Goal: Register for event/course

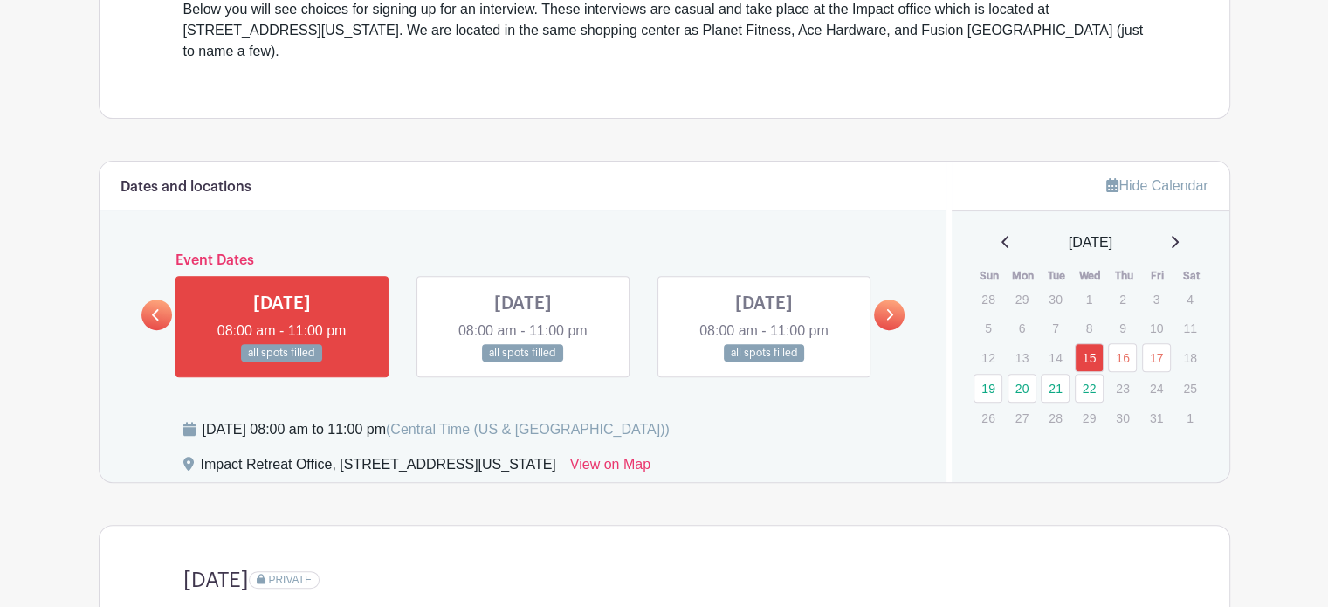
scroll to position [596, 0]
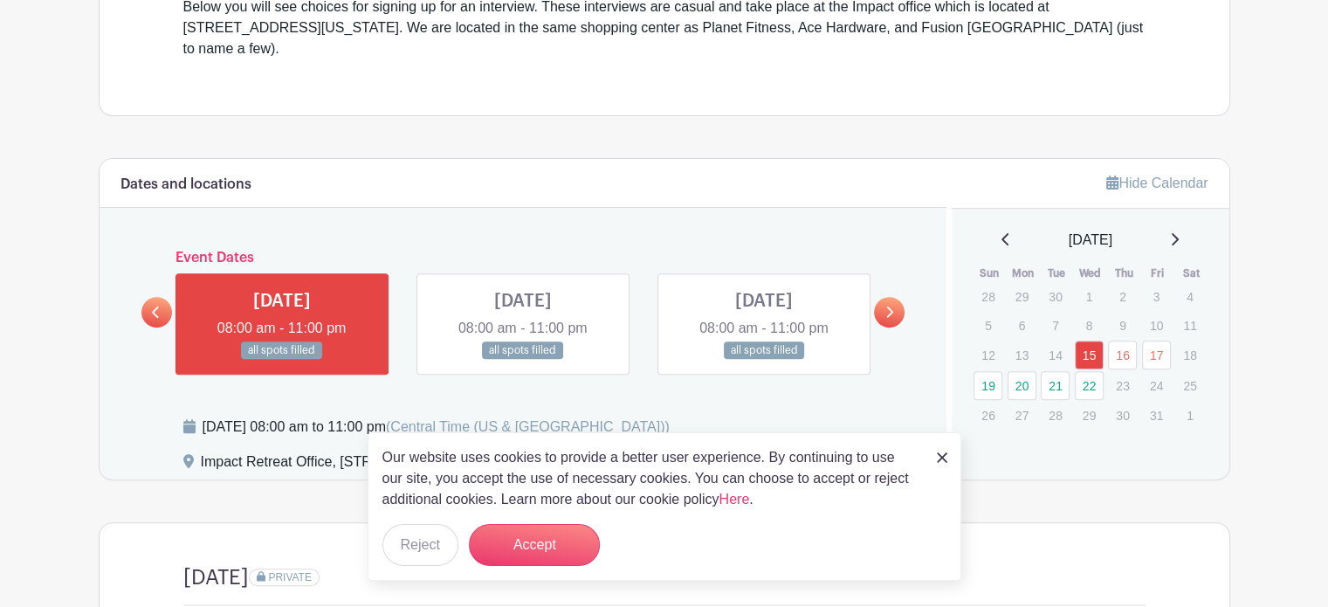
click at [881, 297] on link at bounding box center [889, 312] width 31 height 31
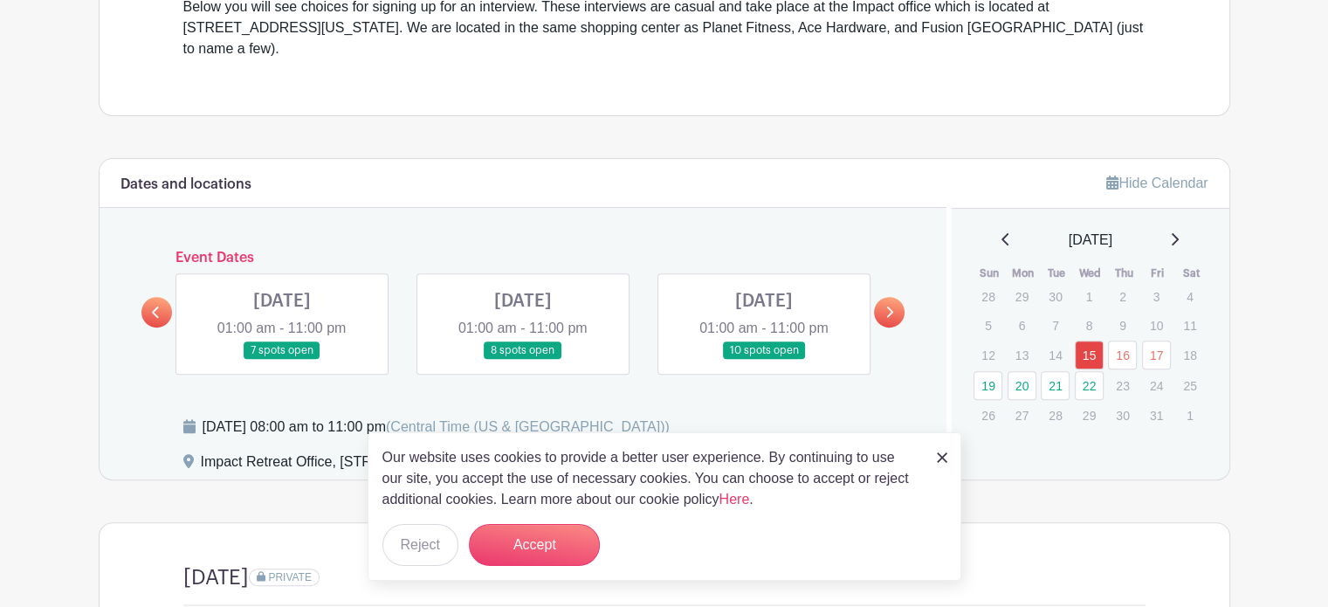
click at [150, 297] on link at bounding box center [156, 312] width 31 height 31
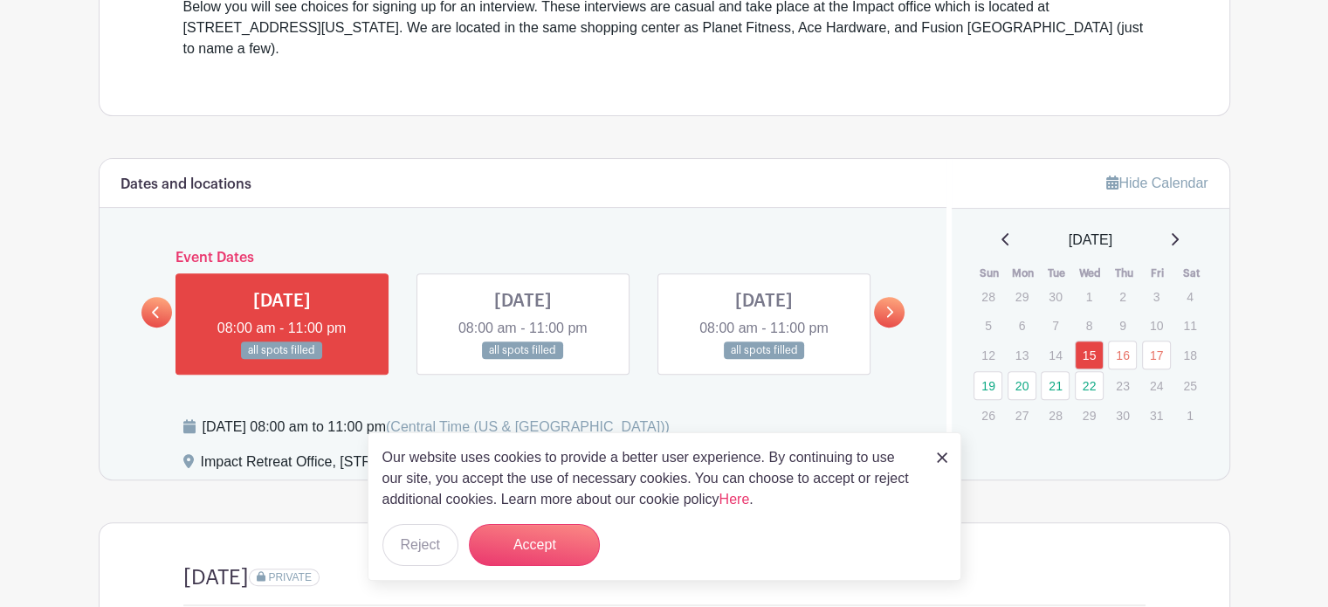
click at [893, 297] on link at bounding box center [889, 312] width 31 height 31
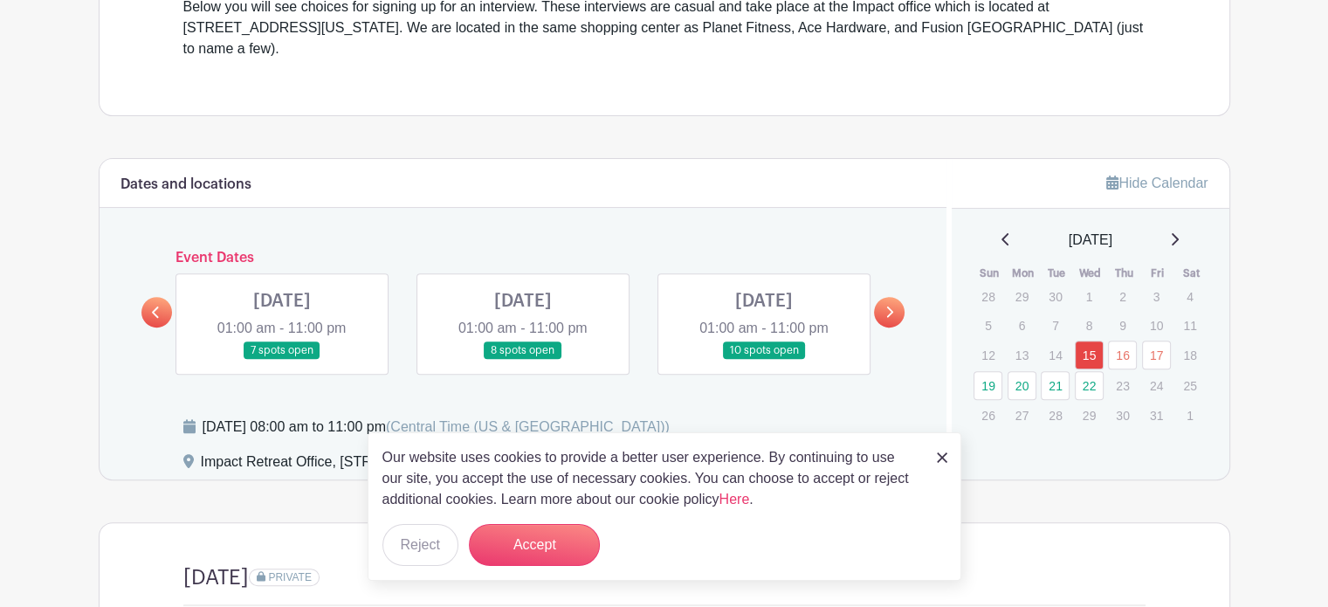
click at [282, 360] on link at bounding box center [282, 360] width 0 height 0
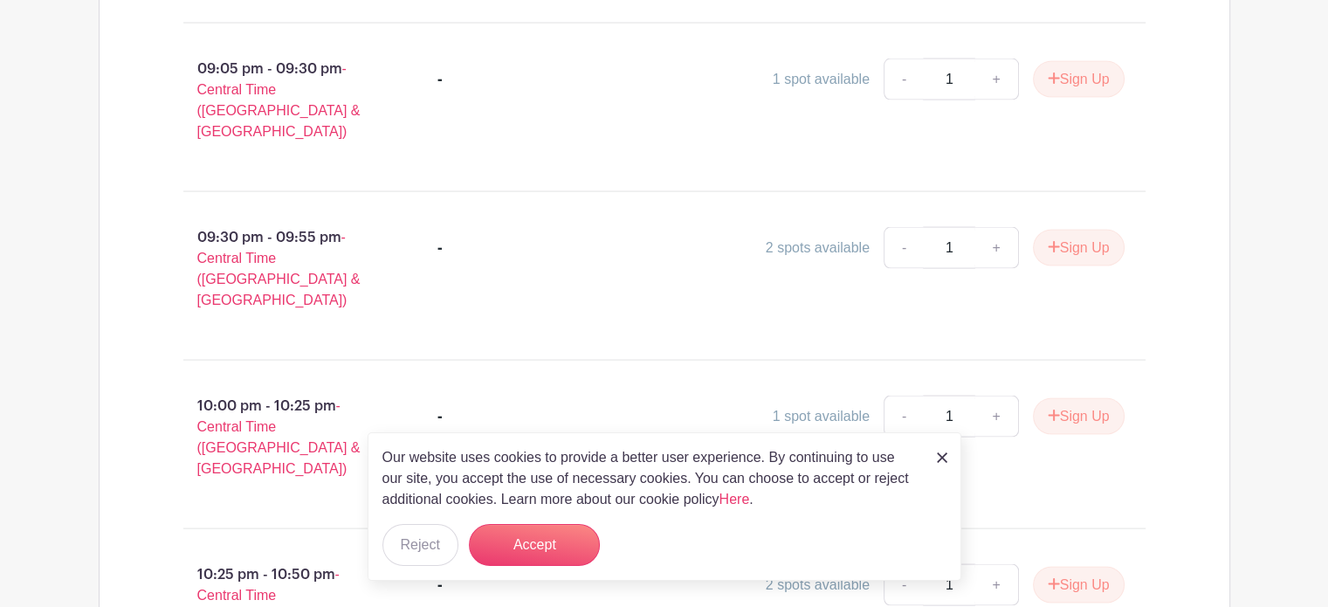
scroll to position [3524, 0]
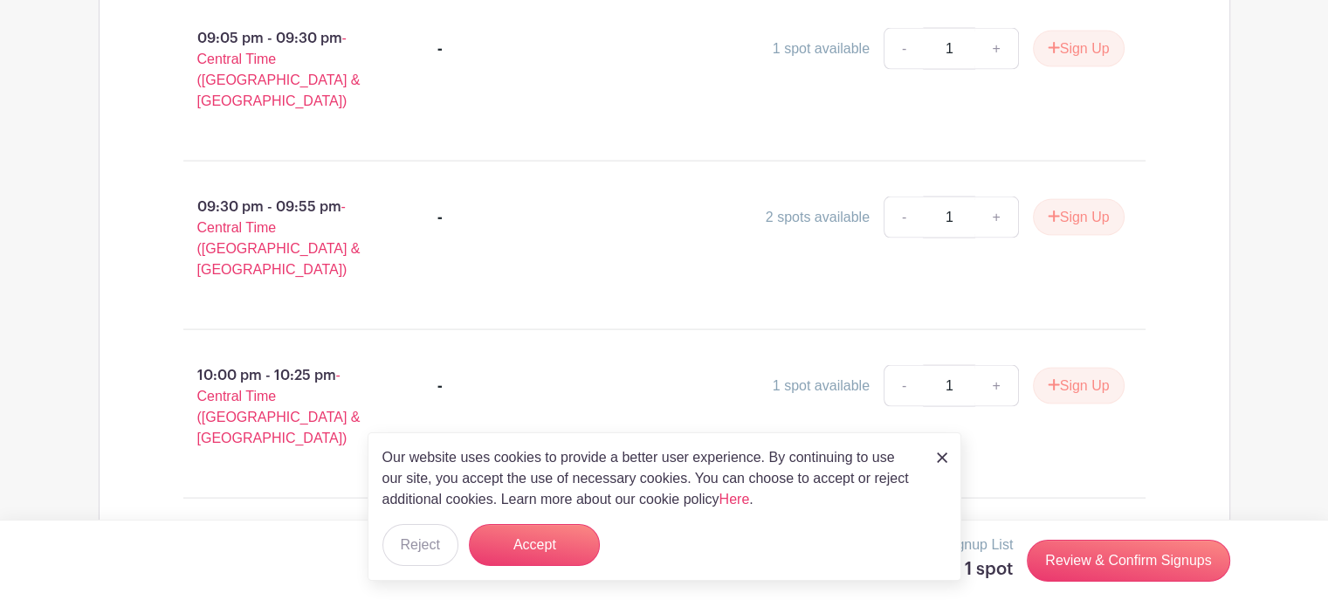
scroll to position [3556, 0]
click at [559, 546] on button "Accept" at bounding box center [534, 545] width 131 height 42
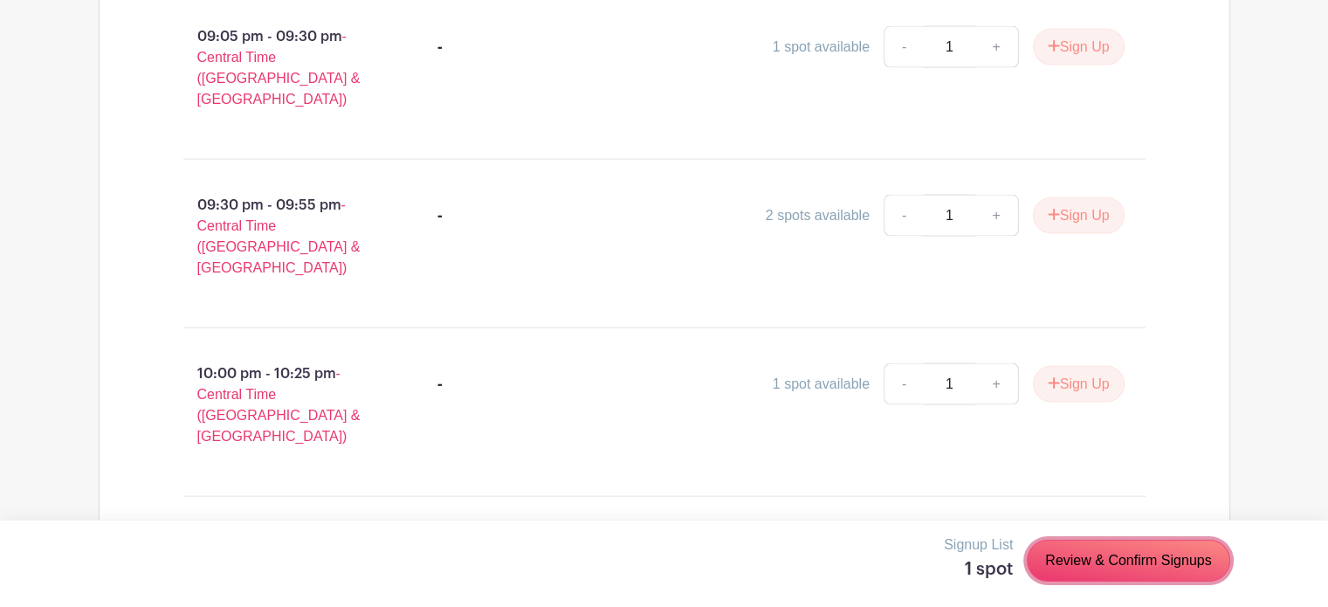
click at [1093, 561] on link "Review & Confirm Signups" at bounding box center [1128, 561] width 203 height 42
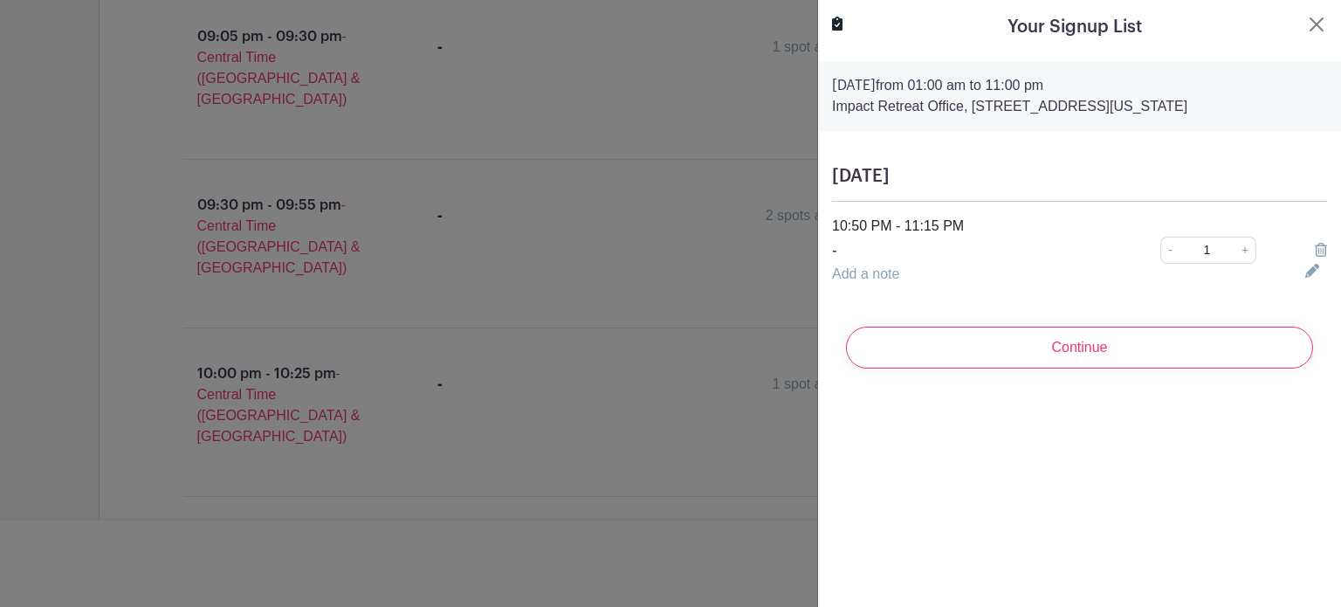
click at [1066, 341] on input "Continue" at bounding box center [1079, 348] width 467 height 42
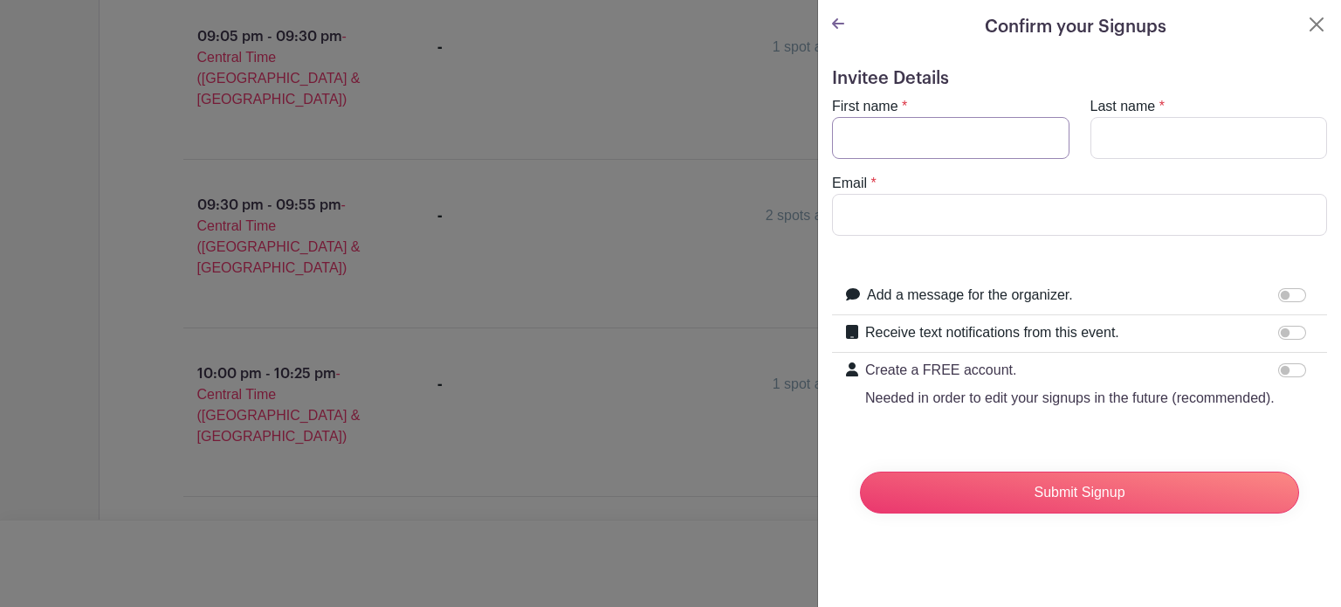
click at [1016, 149] on input "First name" at bounding box center [951, 138] width 238 height 42
type input "[PERSON_NAME]"
type input "[PERSON_NAME][EMAIL_ADDRESS][DOMAIN_NAME]"
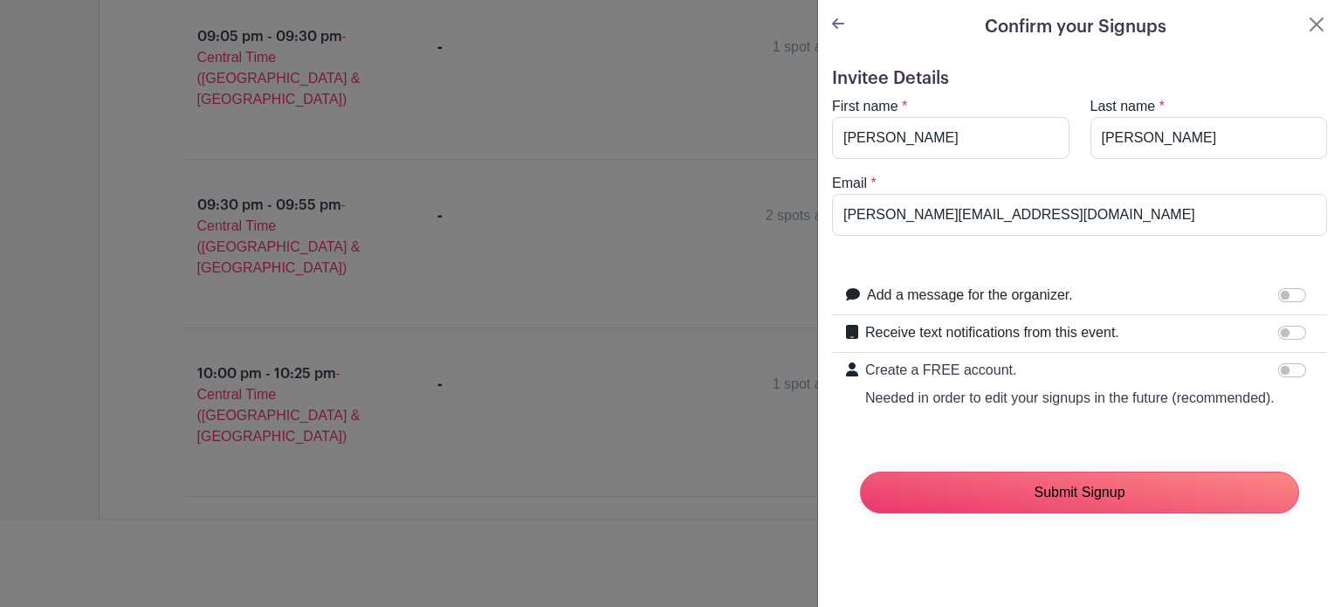
click at [1044, 513] on input "Submit Signup" at bounding box center [1079, 493] width 439 height 42
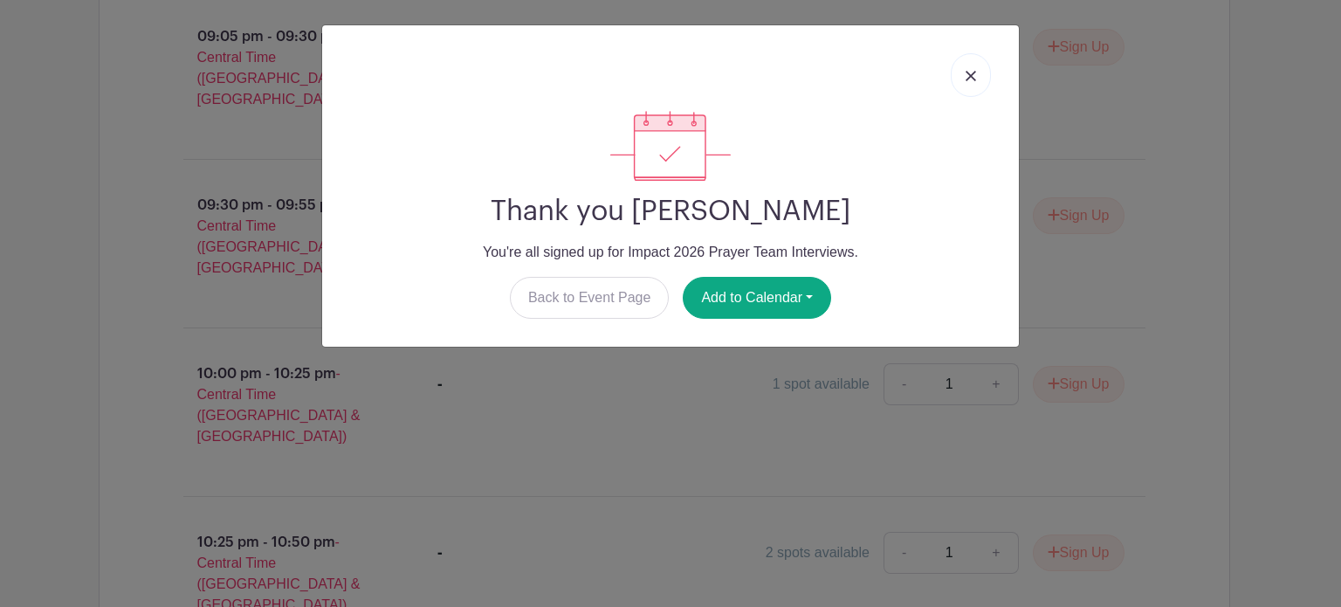
click at [975, 72] on img at bounding box center [971, 76] width 10 height 10
